Goal: Communication & Community: Connect with others

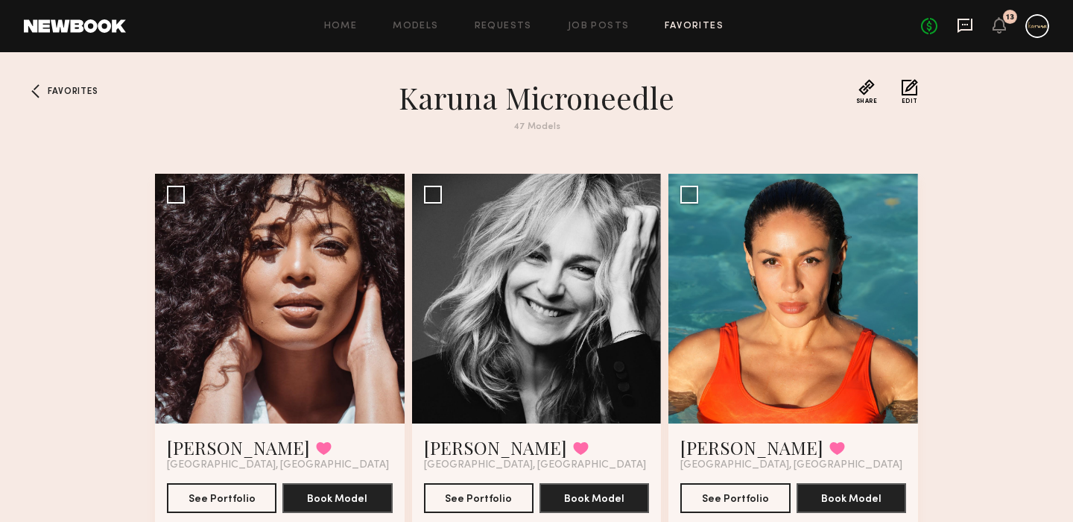
click at [965, 22] on icon at bounding box center [965, 25] width 16 height 16
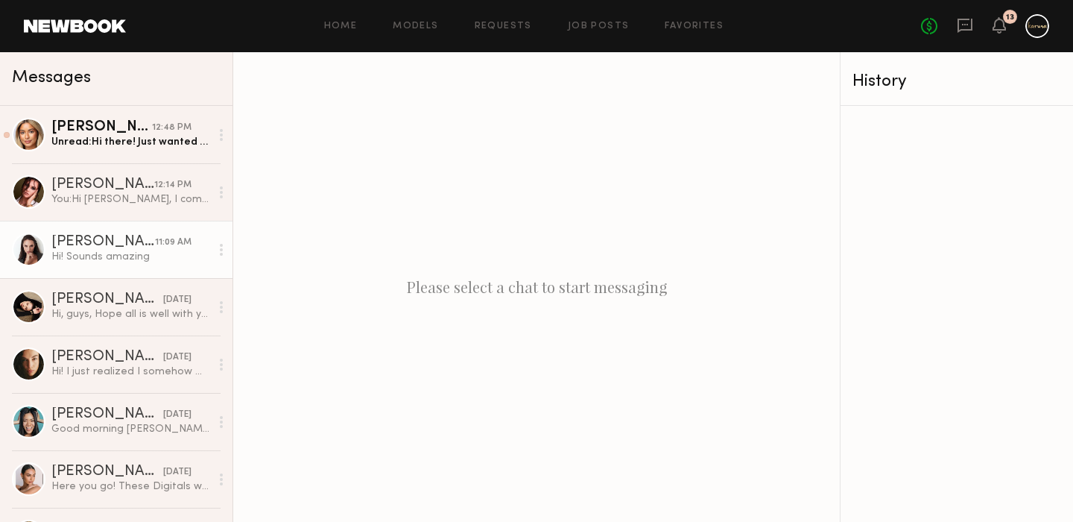
click at [130, 260] on div "Hi! Sounds amazing" at bounding box center [130, 257] width 159 height 14
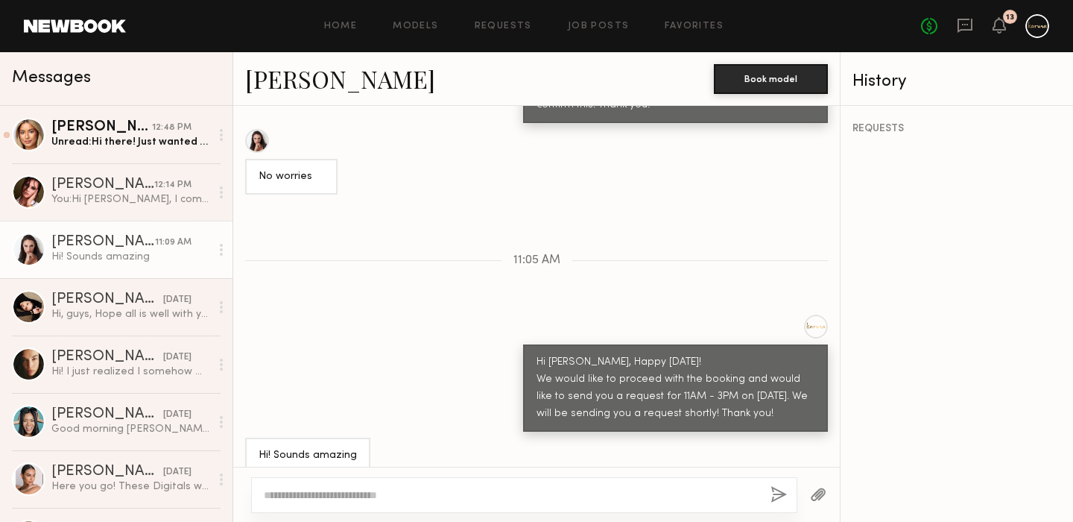
scroll to position [1558, 0]
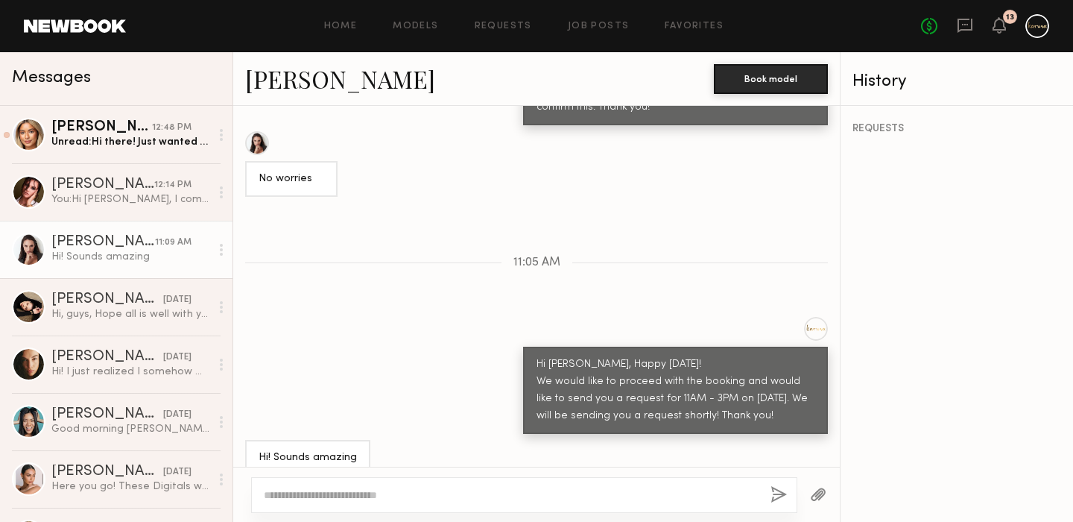
click at [285, 69] on link "Anastasiia S." at bounding box center [340, 79] width 190 height 32
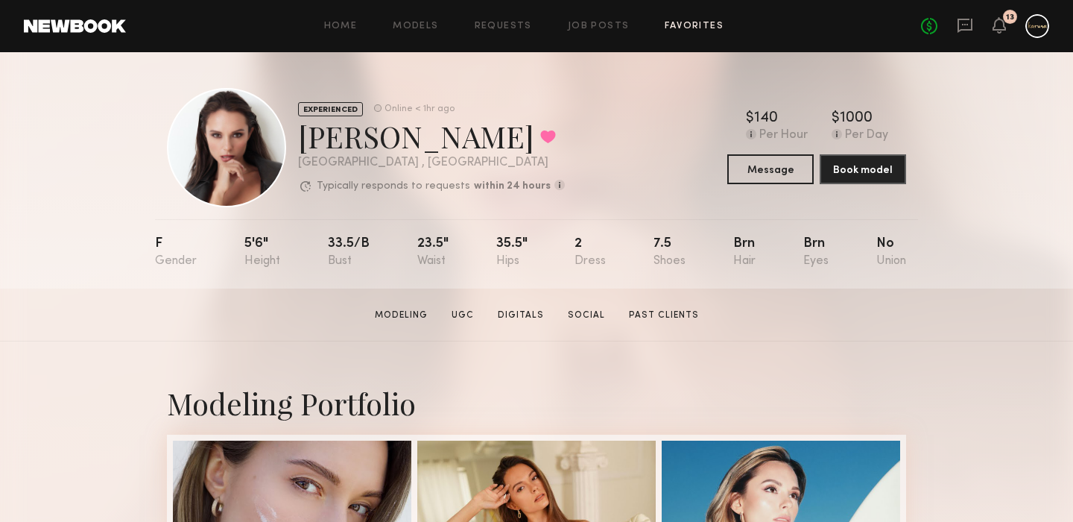
click at [692, 25] on link "Favorites" at bounding box center [694, 27] width 59 height 10
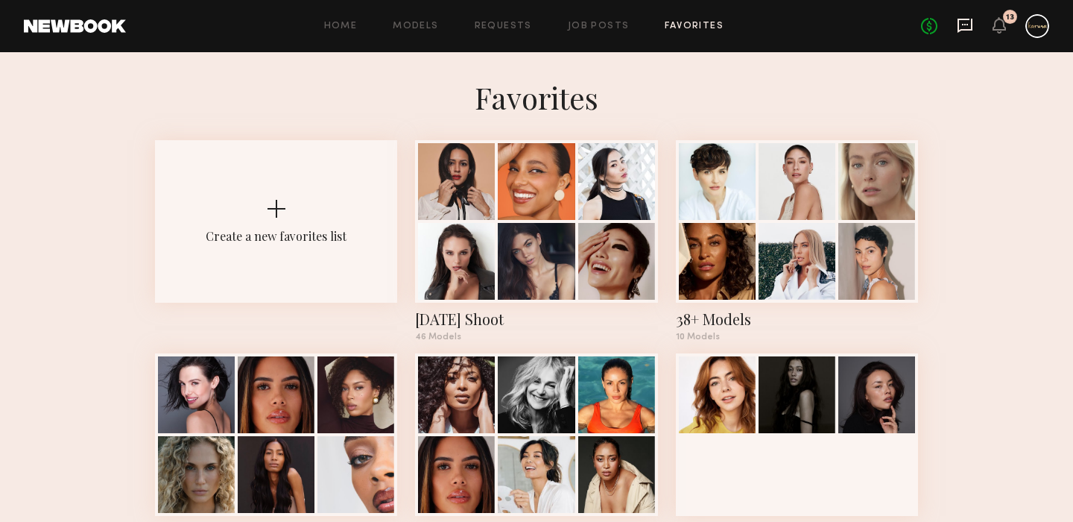
click at [963, 26] on icon at bounding box center [965, 25] width 16 height 16
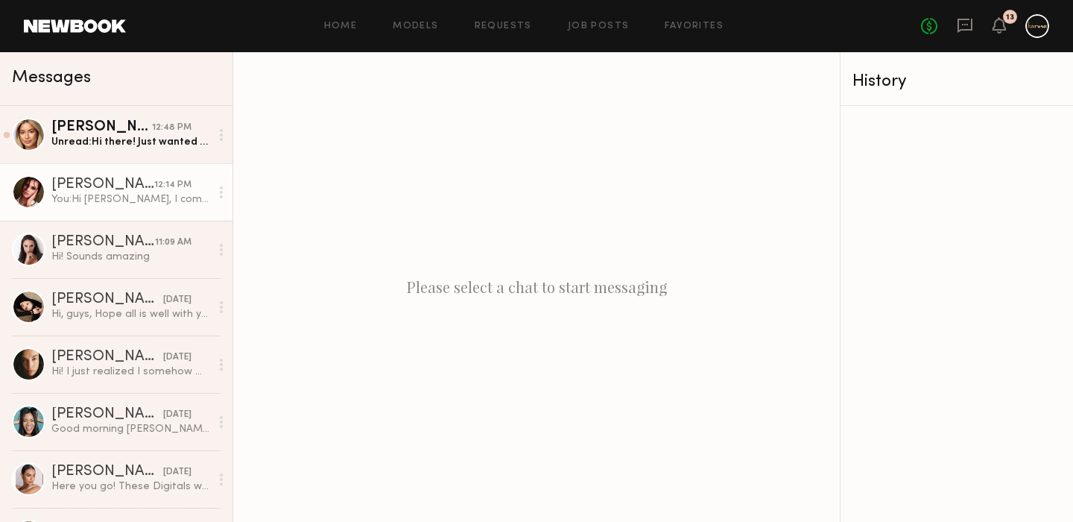
click at [89, 195] on div "You: Hi Louise, I completely apologize about that. I just updated the request t…" at bounding box center [130, 199] width 159 height 14
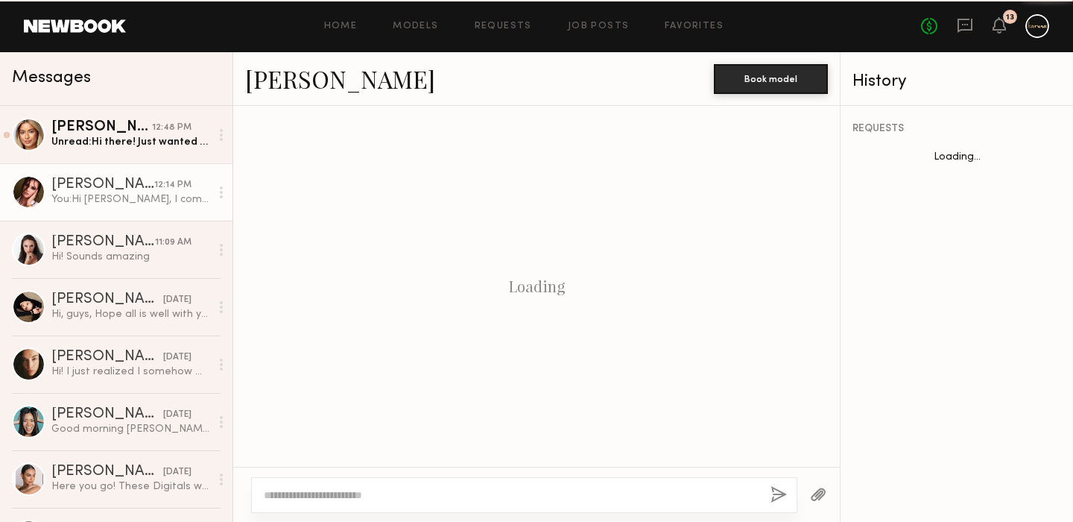
scroll to position [1802, 0]
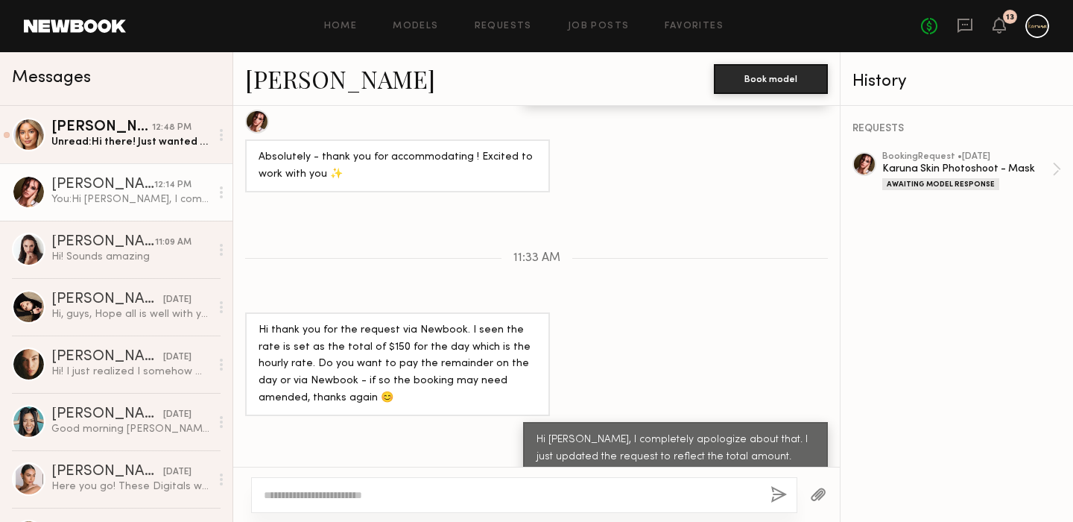
click at [303, 78] on link "Louise M." at bounding box center [340, 79] width 190 height 32
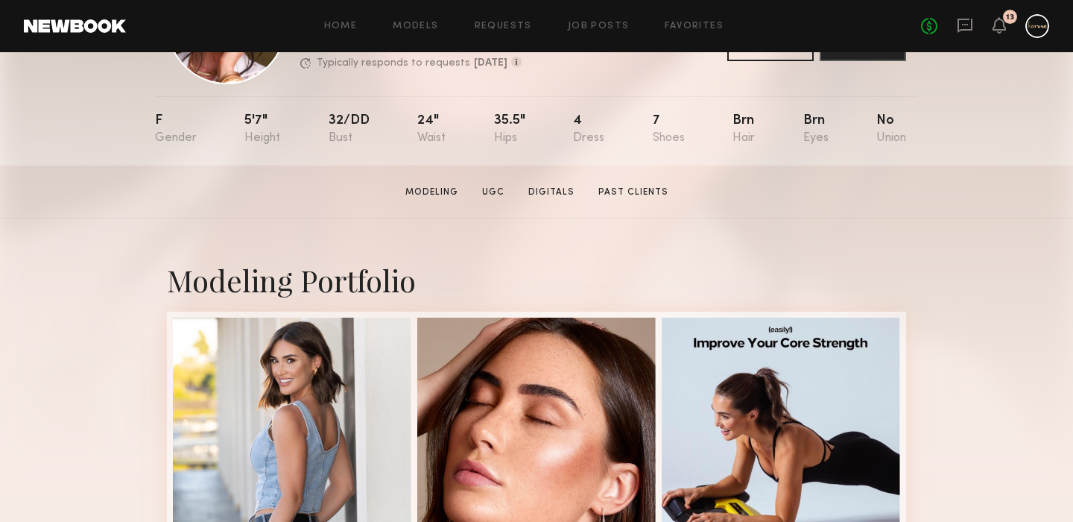
scroll to position [174, 0]
